Goal: Find specific page/section: Find specific page/section

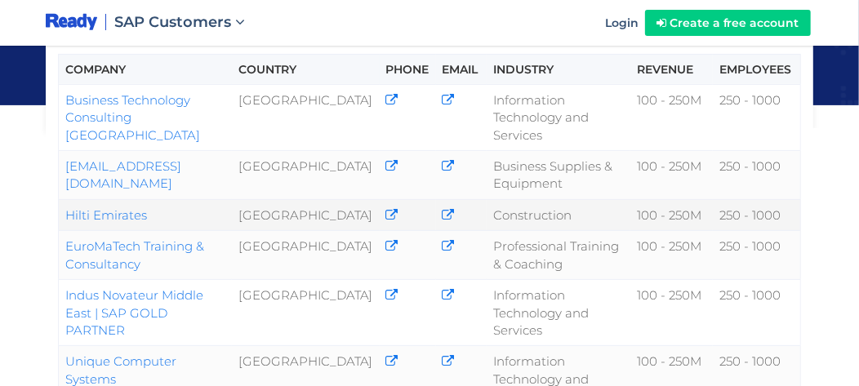
scroll to position [275, 0]
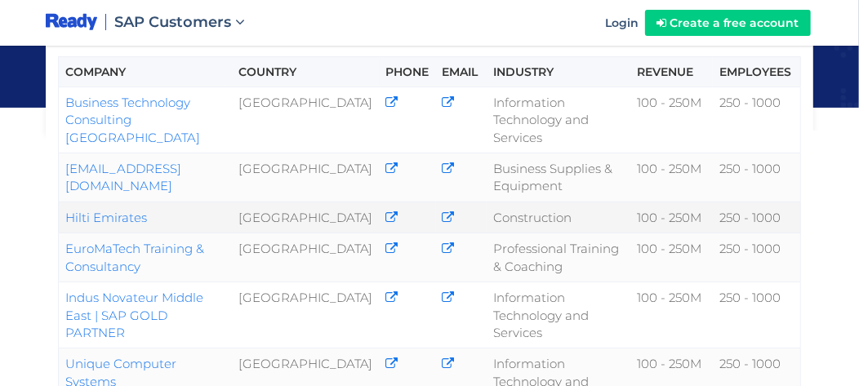
drag, startPoint x: 150, startPoint y: 212, endPoint x: 60, endPoint y: 212, distance: 89.8
click at [60, 212] on td "Hilti Emirates" at bounding box center [145, 217] width 173 height 31
copy link "Hilti Emirates"
drag, startPoint x: 281, startPoint y: 210, endPoint x: 341, endPoint y: 238, distance: 66.5
click at [341, 233] on td "[GEOGRAPHIC_DATA]" at bounding box center [306, 217] width 148 height 31
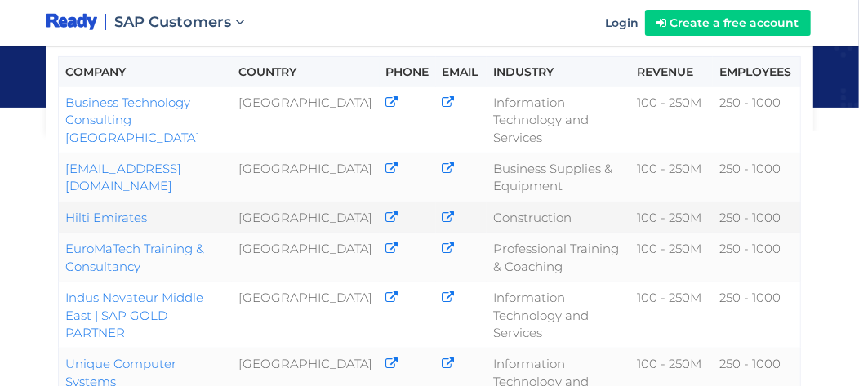
copy td "[GEOGRAPHIC_DATA]"
drag, startPoint x: 491, startPoint y: 212, endPoint x: 586, endPoint y: 210, distance: 94.8
click at [586, 210] on td "Construction" at bounding box center [559, 217] width 144 height 31
copy td "Construction"
drag, startPoint x: 636, startPoint y: 217, endPoint x: 706, endPoint y: 215, distance: 69.5
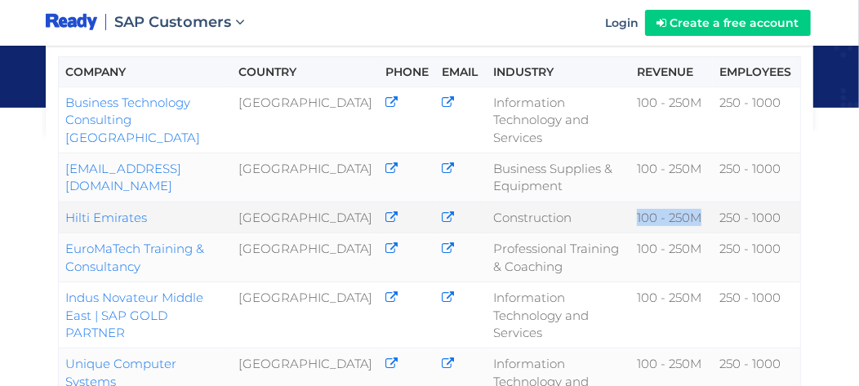
click at [706, 215] on td "100 - 250M" at bounding box center [672, 217] width 82 height 31
copy td "100 - 250M"
click at [443, 212] on icon at bounding box center [449, 218] width 12 height 12
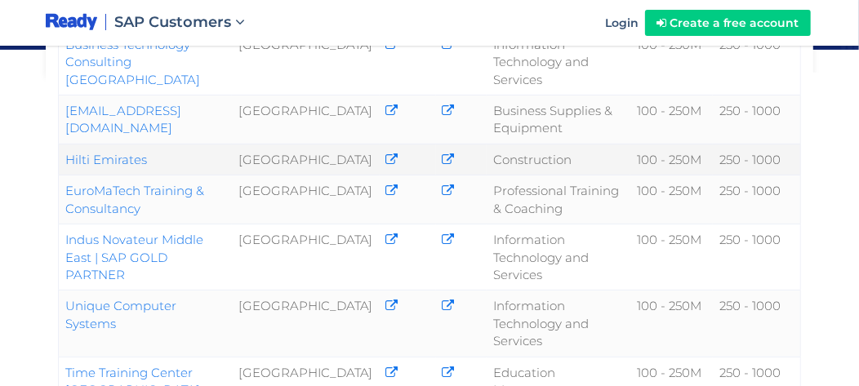
scroll to position [332, 0]
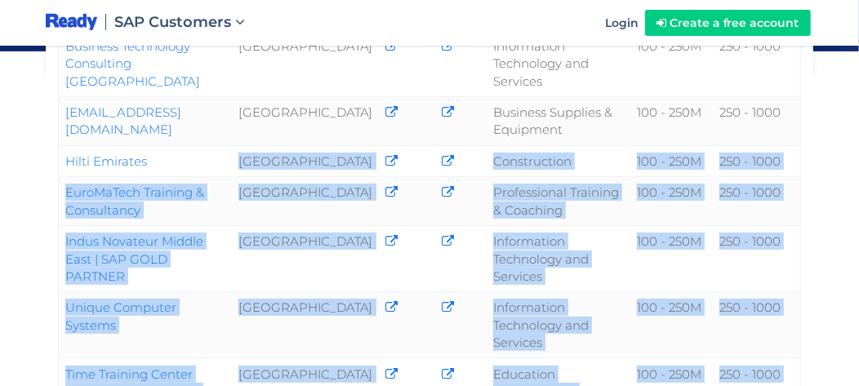
drag, startPoint x: 153, startPoint y: 156, endPoint x: 54, endPoint y: 151, distance: 98.9
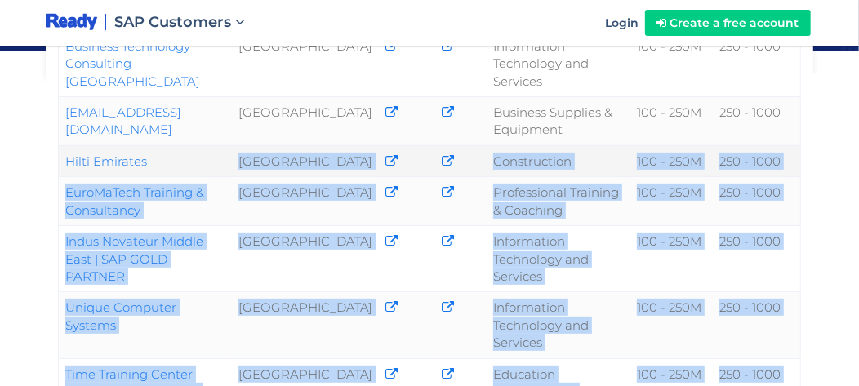
click at [178, 169] on td "Hilti Emirates" at bounding box center [145, 160] width 173 height 31
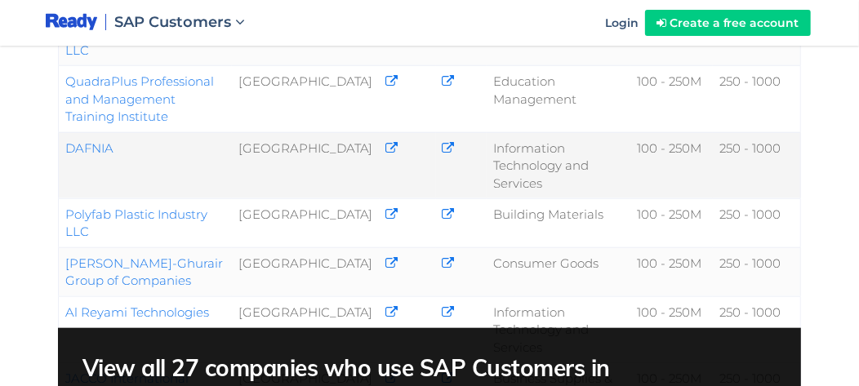
scroll to position [999, 0]
